Goal: Find specific page/section: Find specific page/section

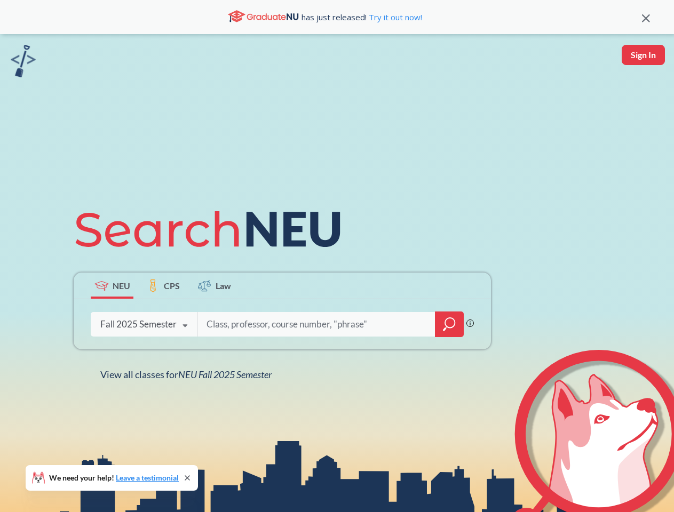
click at [337, 256] on icon at bounding box center [213, 230] width 278 height 60
click at [646, 17] on icon at bounding box center [646, 18] width 8 height 8
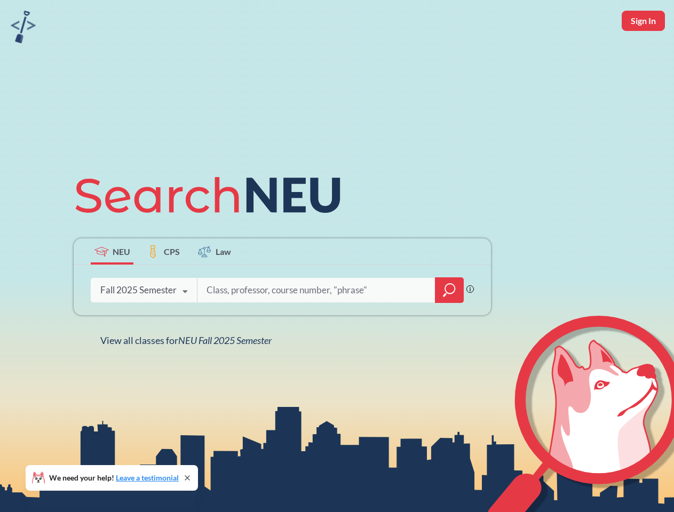
click at [643, 55] on div "NEU CPS Law Phrase search guarantees the exact search appears in the results. E…" at bounding box center [337, 256] width 674 height 512
click at [112, 285] on div "Fall 2025 Semester" at bounding box center [138, 290] width 76 height 12
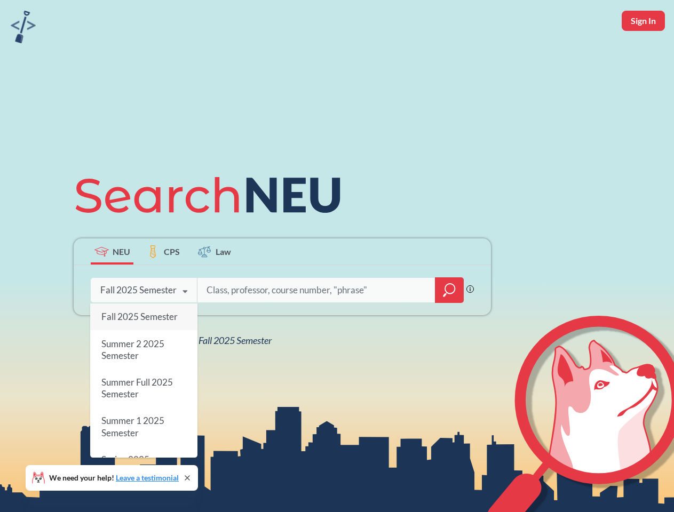
click at [163, 285] on div "Fall 2025 Semester" at bounding box center [138, 290] width 76 height 12
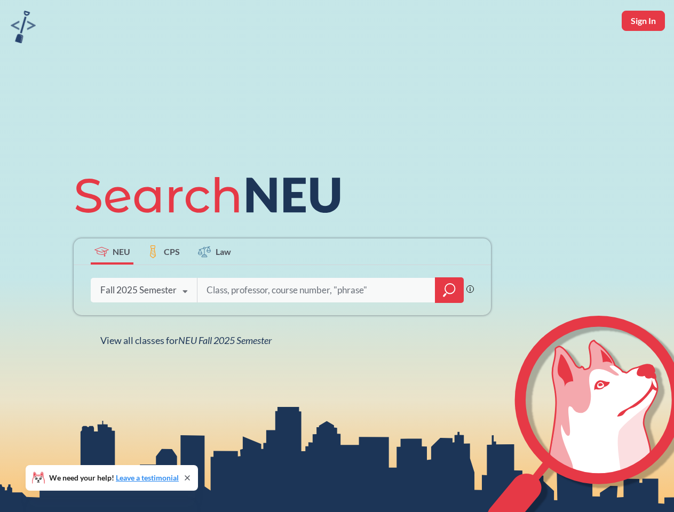
click at [215, 285] on input "search" at bounding box center [316, 290] width 222 height 22
click at [449, 324] on div "NEU CPS Law Phrase search guarantees the exact search appears in the results. E…" at bounding box center [282, 255] width 430 height 181
click at [144, 324] on div "NEU CPS Law Phrase search guarantees the exact search appears in the results. E…" at bounding box center [282, 255] width 430 height 181
click at [185, 326] on div "NEU CPS Law Phrase search guarantees the exact search appears in the results. E…" at bounding box center [282, 255] width 430 height 181
click at [188, 375] on div "NEU CPS Law Phrase search guarantees the exact search appears in the results. E…" at bounding box center [337, 256] width 674 height 512
